Goal: Download file/media

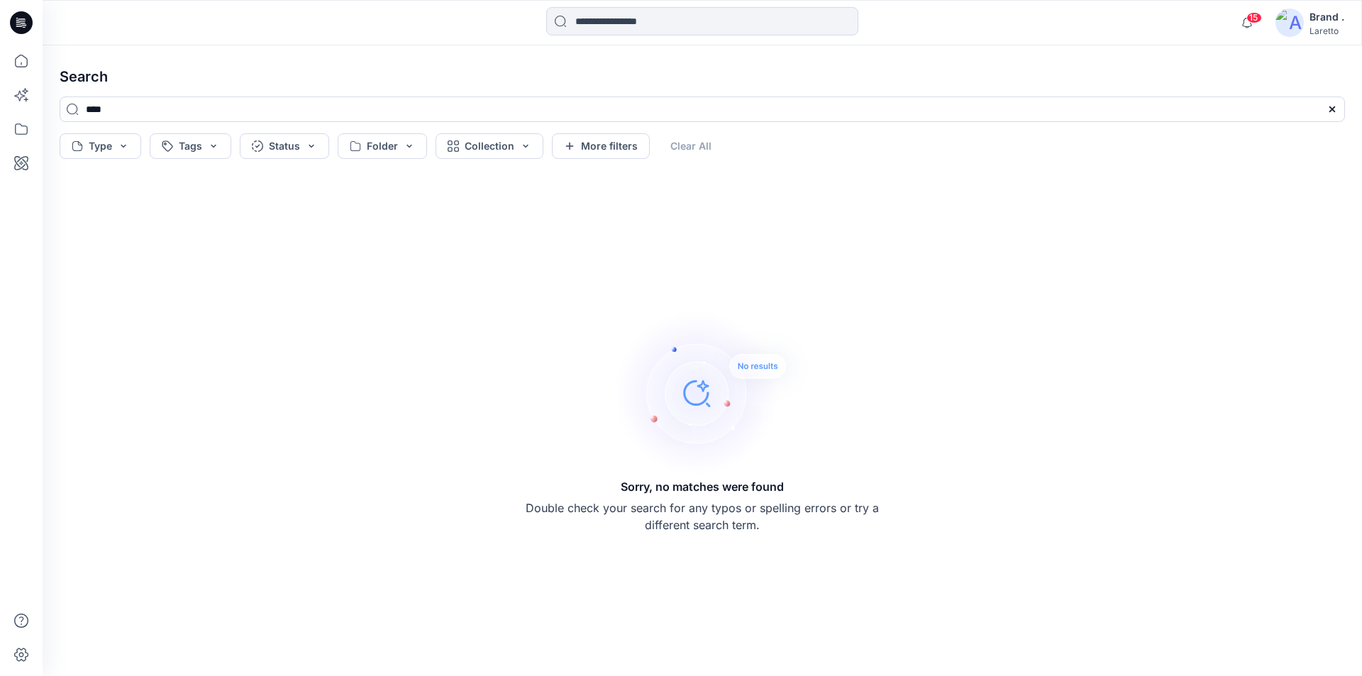
click at [18, 23] on icon at bounding box center [21, 22] width 23 height 23
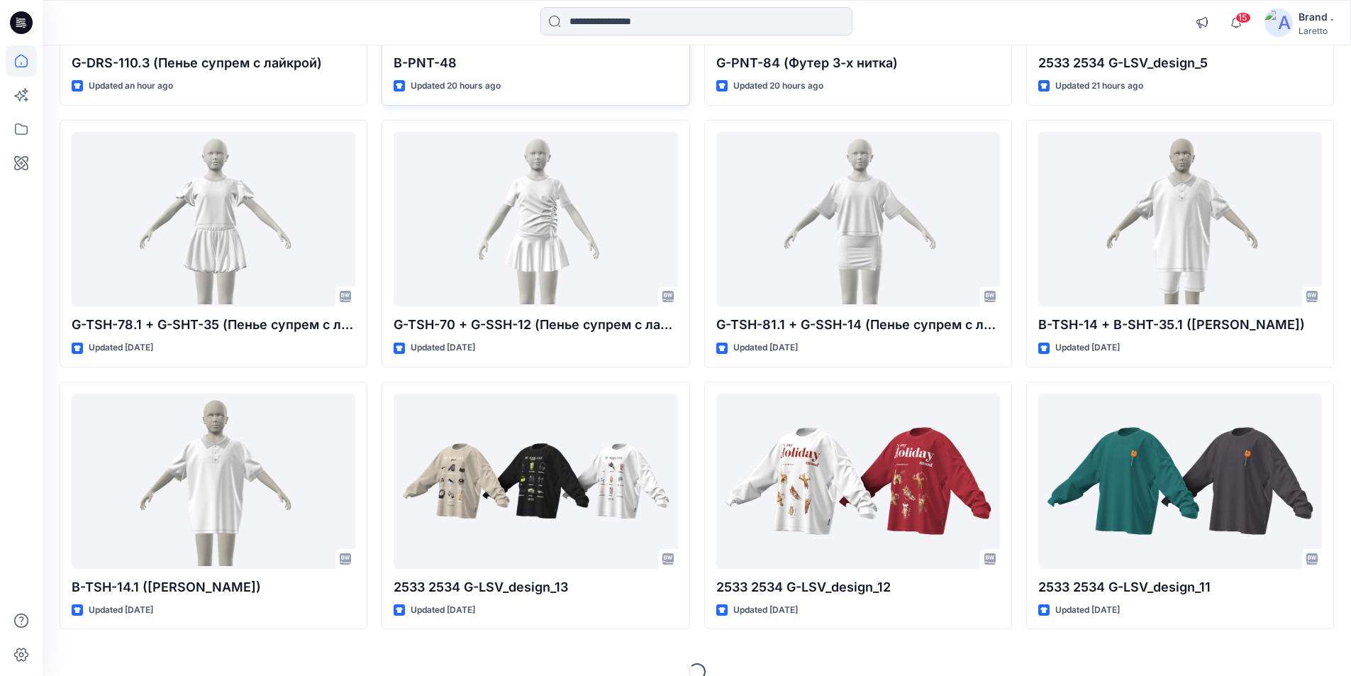
scroll to position [355, 0]
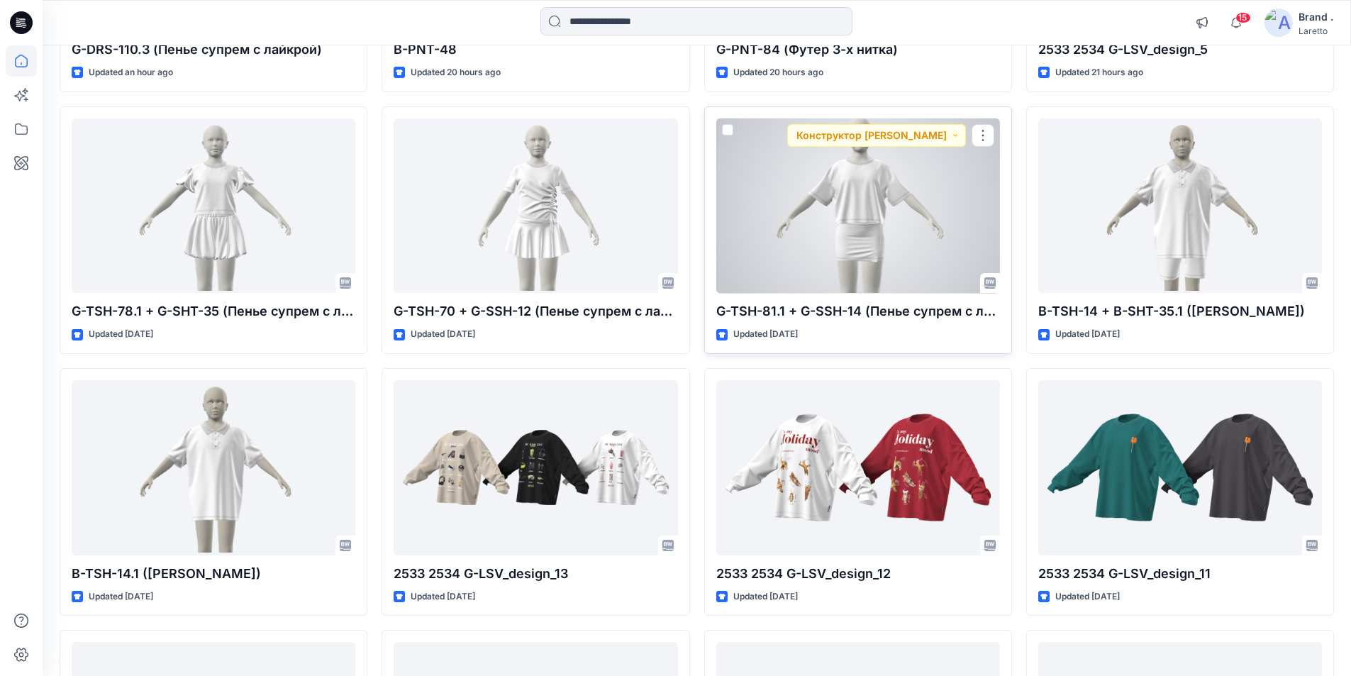
click at [898, 204] on div at bounding box center [858, 205] width 284 height 175
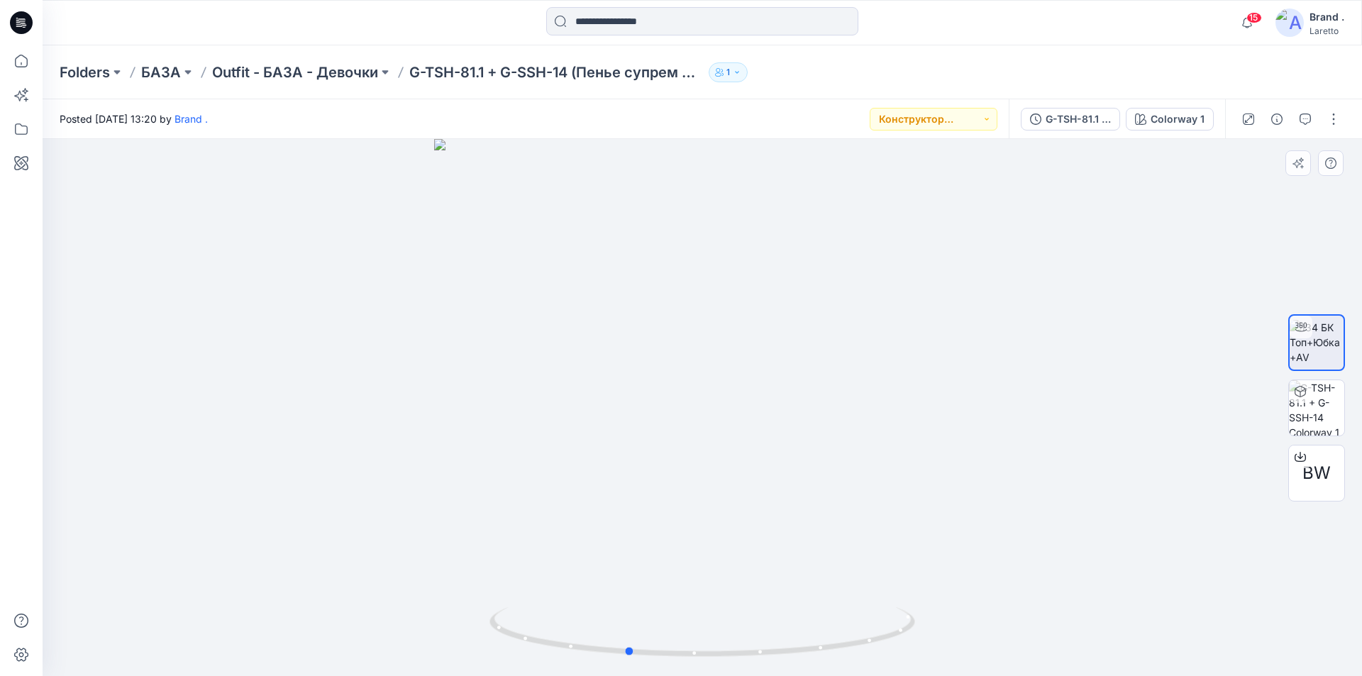
drag, startPoint x: 1008, startPoint y: 489, endPoint x: 484, endPoint y: 516, distance: 524.0
click at [484, 516] on div at bounding box center [702, 407] width 1319 height 537
drag, startPoint x: 299, startPoint y: 401, endPoint x: 494, endPoint y: 426, distance: 196.0
click at [494, 426] on div at bounding box center [702, 407] width 1319 height 537
click at [1321, 488] on div "BW" at bounding box center [1316, 473] width 57 height 57
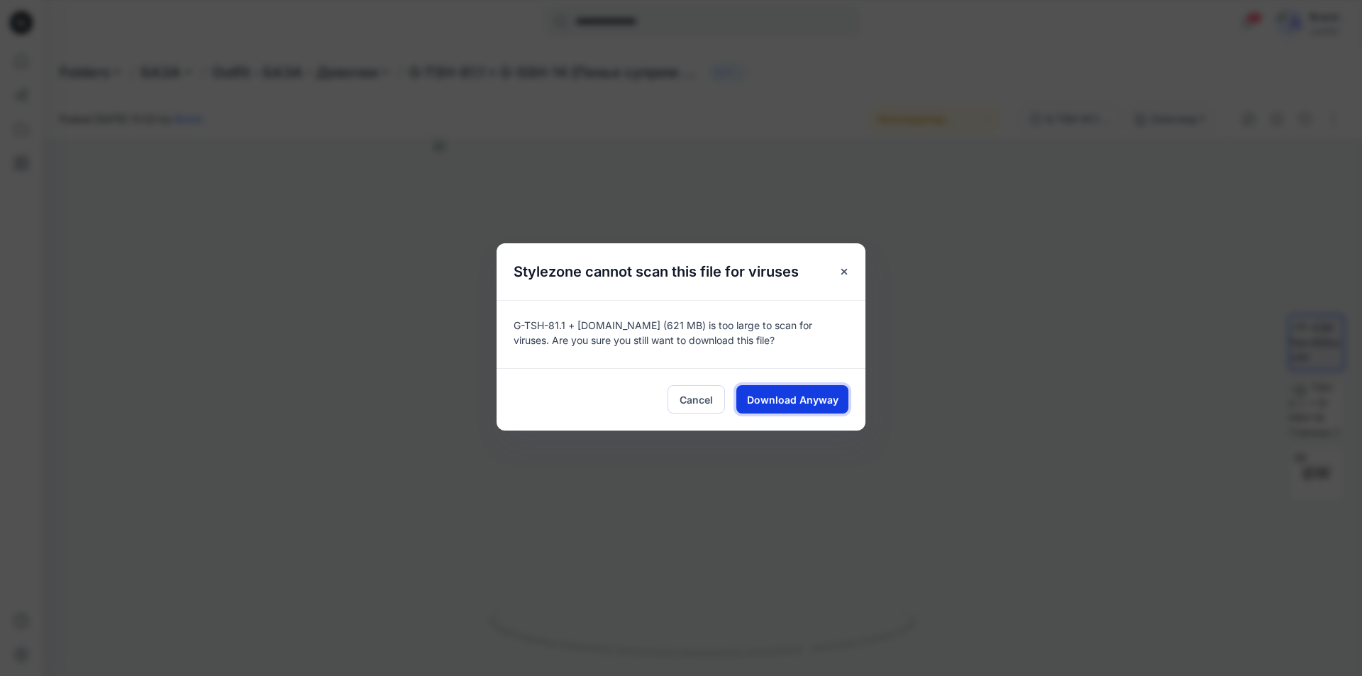
click at [796, 411] on button "Download Anyway" at bounding box center [792, 399] width 112 height 28
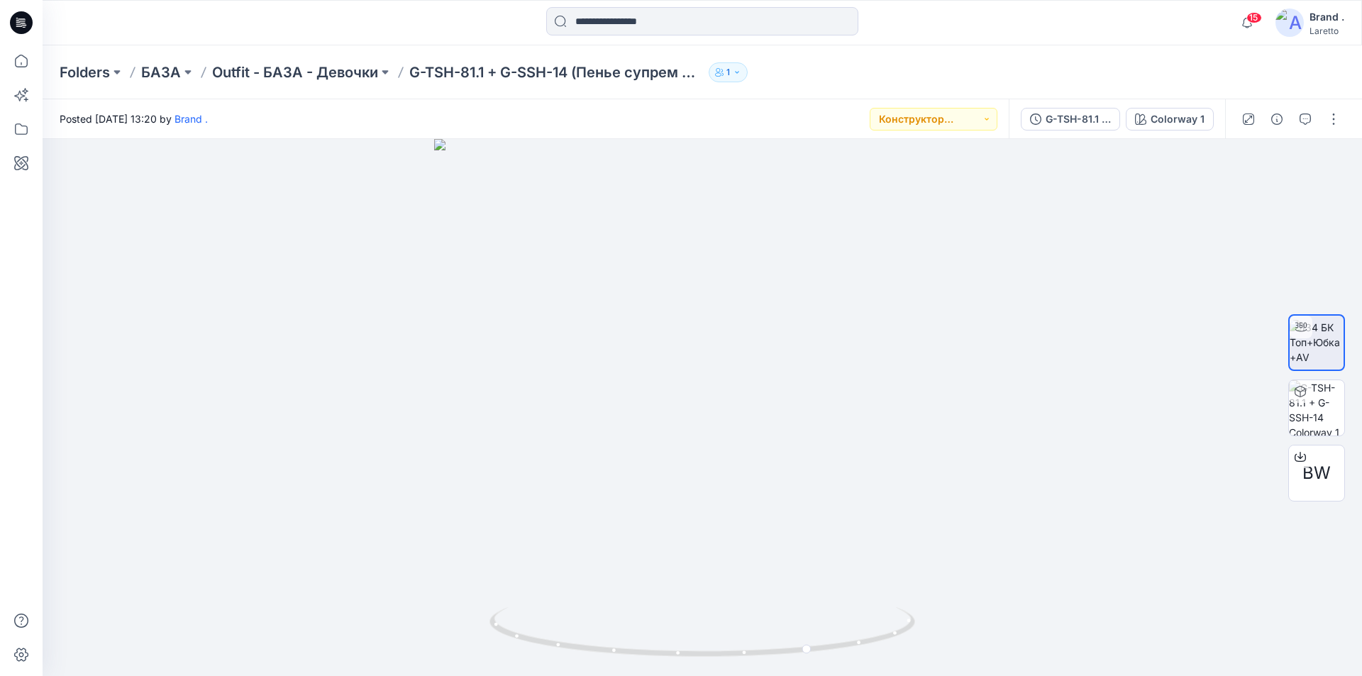
click at [33, 19] on div at bounding box center [21, 22] width 45 height 45
